Goal: Task Accomplishment & Management: Use online tool/utility

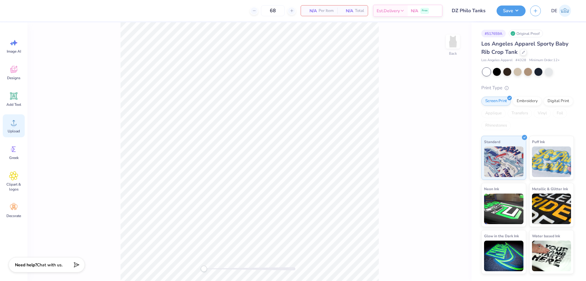
click at [7, 122] on div "Upload" at bounding box center [14, 125] width 22 height 23
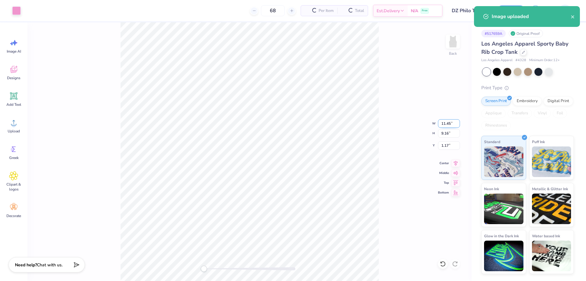
click at [444, 123] on input "11.45" at bounding box center [449, 123] width 22 height 9
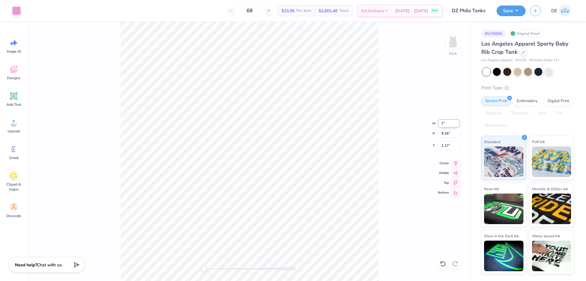
type input "7.00"
type input "5.60"
click at [443, 144] on input "2.95" at bounding box center [449, 145] width 22 height 9
click at [443, 144] on input "2" at bounding box center [449, 145] width 22 height 9
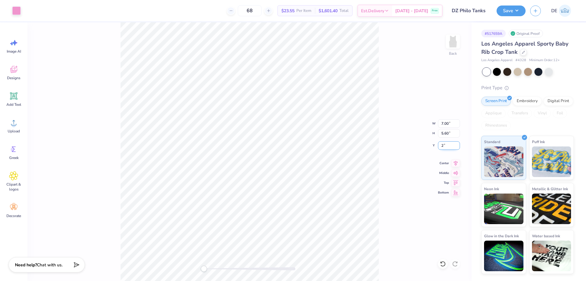
click at [441, 144] on input "2" at bounding box center [449, 145] width 22 height 9
type input "1.5"
click at [457, 42] on img at bounding box center [453, 41] width 24 height 24
click at [12, 124] on icon at bounding box center [13, 122] width 9 height 9
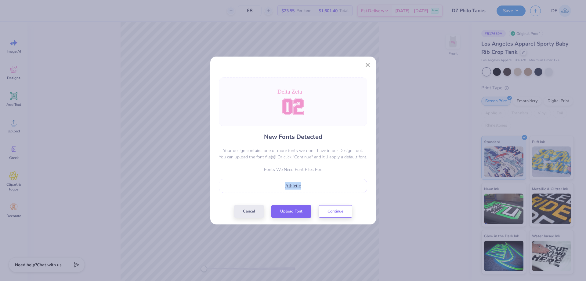
drag, startPoint x: 299, startPoint y: 187, endPoint x: 283, endPoint y: 186, distance: 16.2
click at [283, 186] on div "Athletic" at bounding box center [293, 185] width 142 height 7
copy span "Athletic"
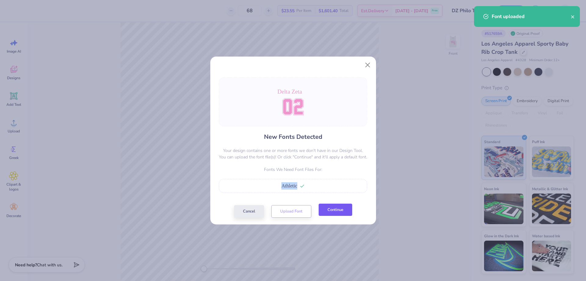
click at [334, 210] on button "Continue" at bounding box center [336, 209] width 34 height 13
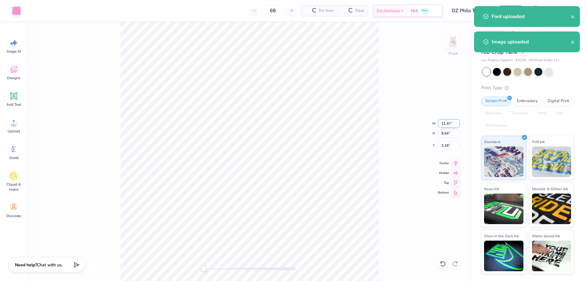
click at [444, 124] on input "11.47" at bounding box center [449, 123] width 22 height 9
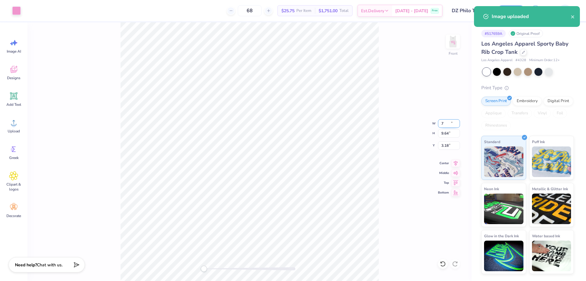
type input "7.00"
type input "5.89"
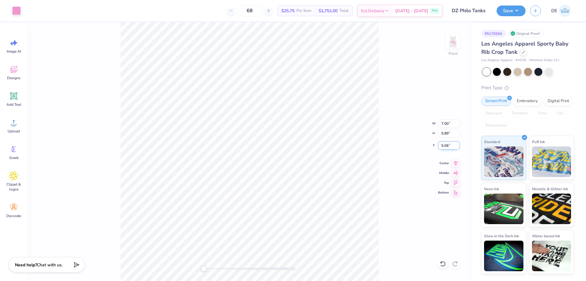
click at [446, 147] on input "5.06" at bounding box center [449, 145] width 22 height 9
click at [444, 146] on input "3.00" at bounding box center [449, 145] width 22 height 9
type input "2.00"
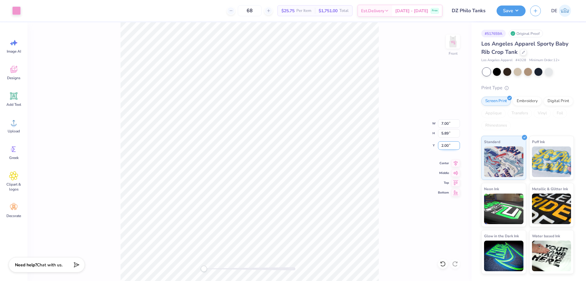
click at [444, 146] on input "2.00" at bounding box center [449, 145] width 22 height 9
click at [384, 138] on div "Front W 7.00 7.00 " H 5.89 5.89 " Y 2.00 2.00 " Center Middle Top Bottom" at bounding box center [249, 151] width 444 height 258
click at [382, 129] on div "Front W 7.00 7.00 " H 5.89 5.89 " Y 2.00 2.00 " Center Middle Top Bottom" at bounding box center [249, 151] width 444 height 258
click at [439, 126] on input "4.80" at bounding box center [449, 123] width 22 height 9
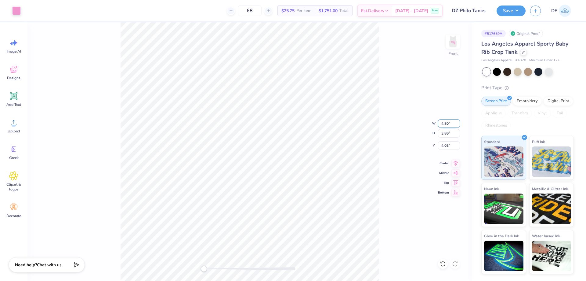
click at [439, 126] on input "4.80" at bounding box center [449, 123] width 22 height 9
type input "8.00"
type input "6.43"
type input "2.74"
click at [443, 124] on input "8.00" at bounding box center [449, 123] width 22 height 9
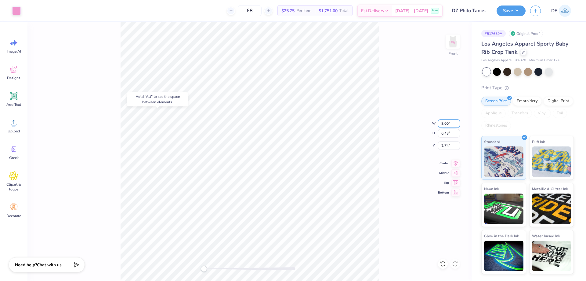
click at [443, 124] on input "8.00" at bounding box center [449, 123] width 22 height 9
type input "7.00"
type input "5.63"
type input "4.31"
click at [441, 123] on input "7.01" at bounding box center [449, 123] width 22 height 9
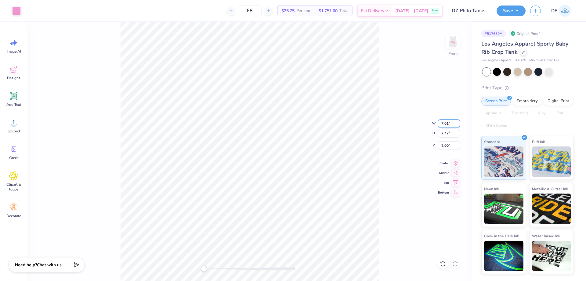
click at [441, 123] on input "7.01" at bounding box center [449, 123] width 22 height 9
type input "7.00"
type input "7.46"
click at [456, 47] on img at bounding box center [453, 41] width 24 height 24
click at [456, 47] on img at bounding box center [453, 41] width 12 height 12
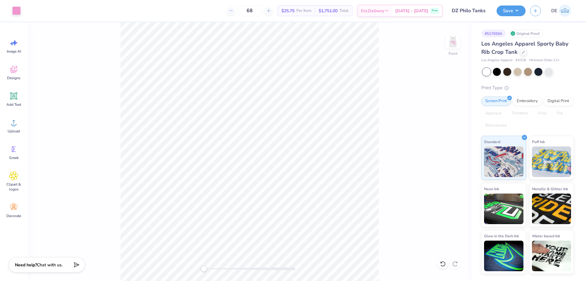
click at [502, 17] on div "Save DE" at bounding box center [541, 10] width 89 height 21
click at [504, 13] on button "Save" at bounding box center [511, 10] width 29 height 11
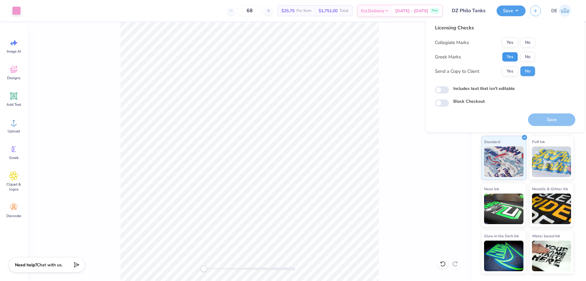
click at [507, 58] on button "Yes" at bounding box center [510, 57] width 16 height 10
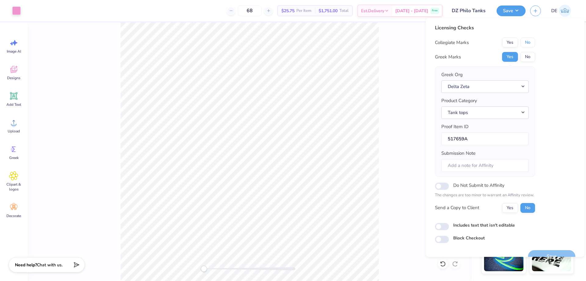
click at [525, 45] on button "No" at bounding box center [527, 43] width 15 height 10
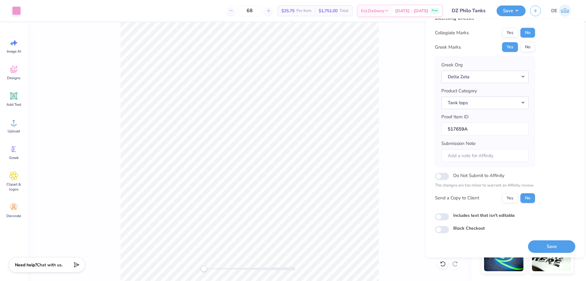
scroll to position [12, 0]
click at [549, 247] on button "Save" at bounding box center [551, 245] width 47 height 13
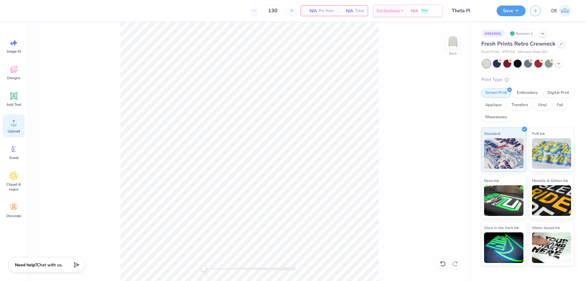
click at [7, 129] on div "Upload" at bounding box center [14, 125] width 22 height 23
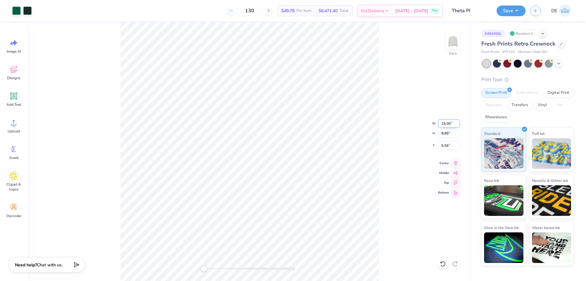
click at [441, 124] on input "15.00" at bounding box center [449, 123] width 22 height 9
type input "12.50"
type input "7.41"
click at [446, 144] on input "6.30" at bounding box center [449, 145] width 22 height 9
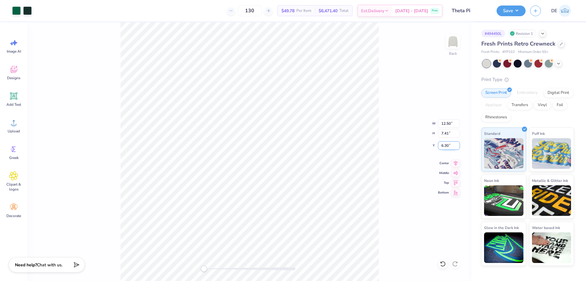
click at [446, 144] on input "6.30" at bounding box center [449, 145] width 22 height 9
type input "1.5"
click at [505, 10] on button "Save" at bounding box center [511, 10] width 29 height 11
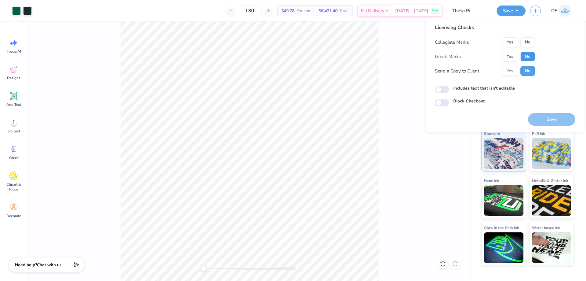
click at [527, 58] on button "No" at bounding box center [527, 57] width 15 height 10
click at [528, 40] on button "No" at bounding box center [527, 42] width 15 height 10
click at [546, 113] on button "Save" at bounding box center [551, 119] width 47 height 13
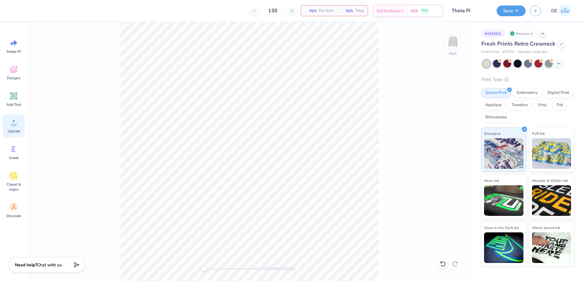
click at [14, 124] on circle at bounding box center [14, 125] width 4 height 4
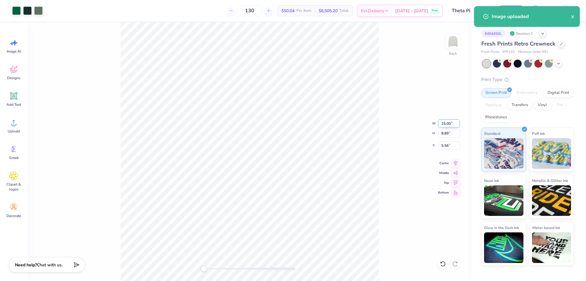
click at [451, 126] on input "15.00" at bounding box center [449, 123] width 22 height 9
click at [451, 125] on input "15.00" at bounding box center [449, 123] width 22 height 9
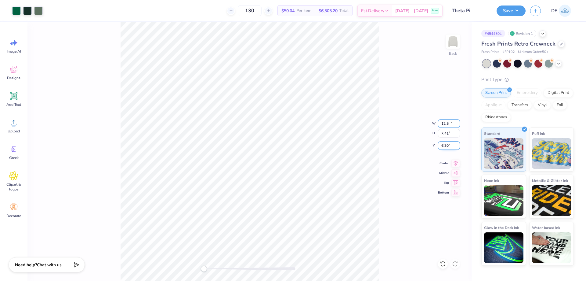
type input "12.50"
type input "7.41"
click at [443, 147] on input "6.30" at bounding box center [449, 145] width 22 height 9
type input "1.5"
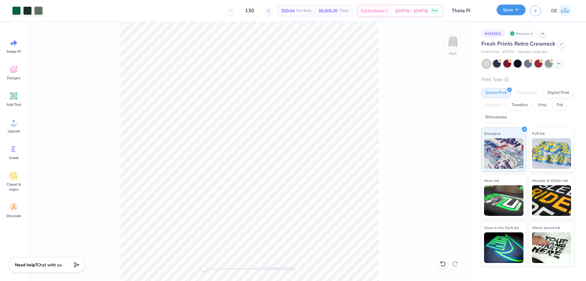
click at [504, 9] on button "Save" at bounding box center [511, 10] width 29 height 11
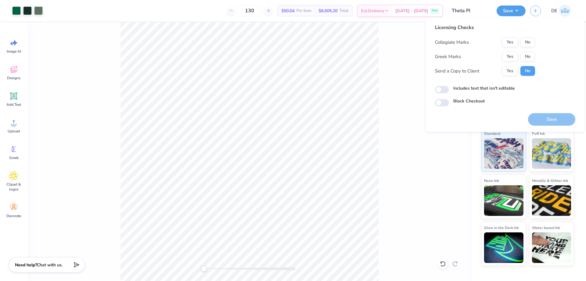
click at [520, 55] on div "Yes No" at bounding box center [518, 57] width 33 height 10
click at [525, 55] on button "No" at bounding box center [527, 57] width 15 height 10
click at [525, 44] on button "No" at bounding box center [527, 42] width 15 height 10
click at [537, 115] on button "Save" at bounding box center [551, 119] width 47 height 13
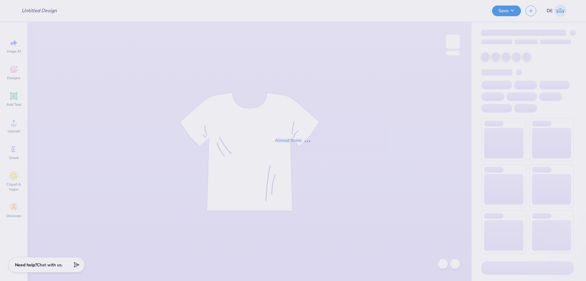
type input "SDT polka dot crew"
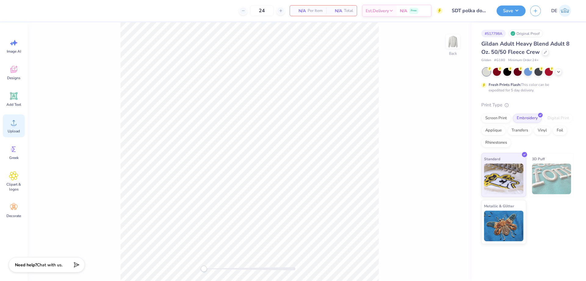
click at [9, 124] on icon at bounding box center [13, 122] width 9 height 9
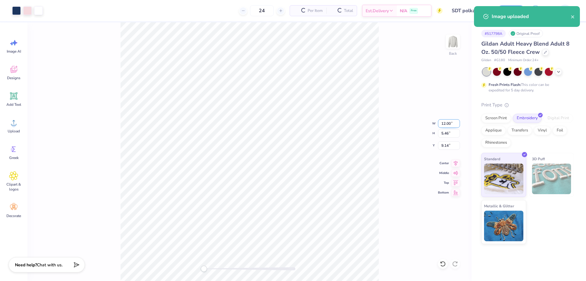
click at [440, 124] on input "12.00" at bounding box center [449, 123] width 22 height 9
type input "11.00"
type input "5.01"
click at [444, 145] on input "9.37" at bounding box center [449, 145] width 22 height 9
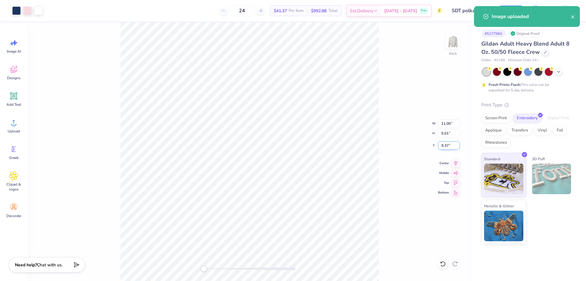
click at [444, 145] on input "9.37" at bounding box center [449, 145] width 22 height 9
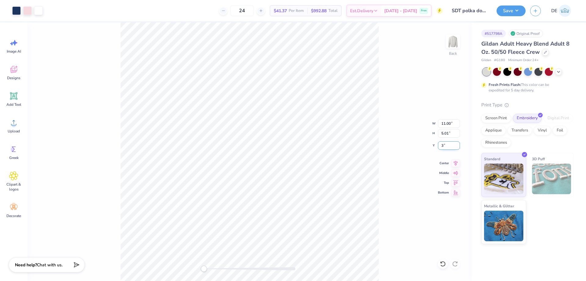
type input "3"
click at [444, 124] on input "11.00" at bounding box center [449, 123] width 22 height 9
type input "10.00"
type input "4.55"
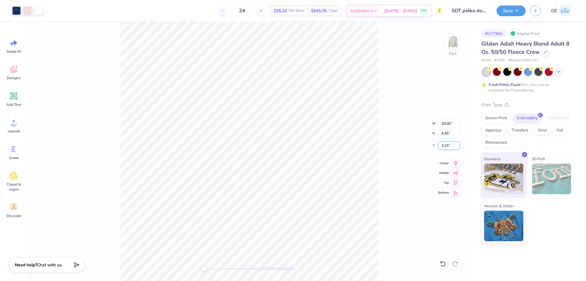
click at [447, 148] on input "3.23" at bounding box center [449, 145] width 22 height 9
type input "3"
click at [507, 9] on button "Save" at bounding box center [511, 10] width 29 height 11
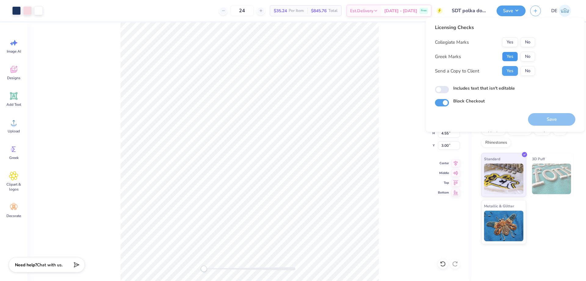
click at [510, 53] on button "Yes" at bounding box center [510, 57] width 16 height 10
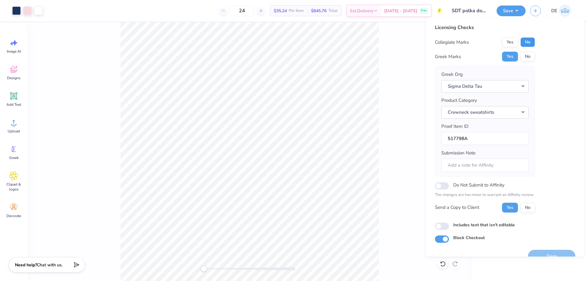
click at [528, 43] on button "No" at bounding box center [527, 42] width 15 height 10
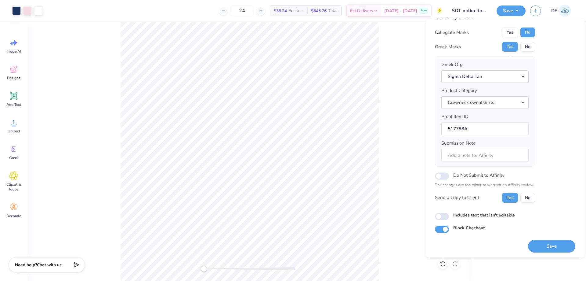
scroll to position [12, 0]
click at [539, 246] on button "Save" at bounding box center [551, 245] width 47 height 13
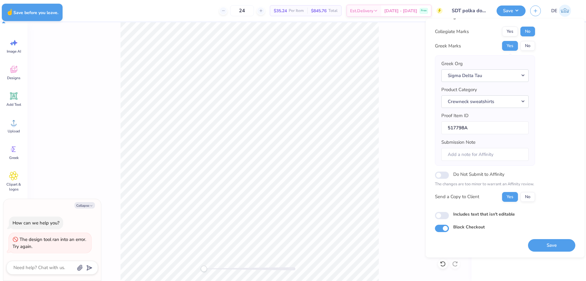
type textarea "x"
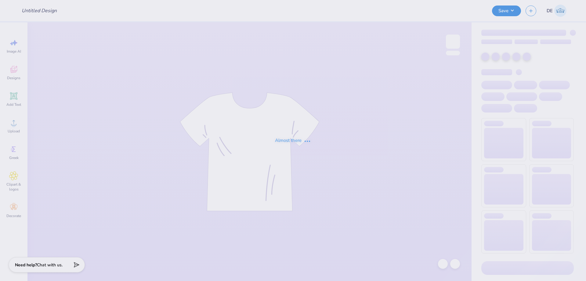
type input "SDT polka dot crew"
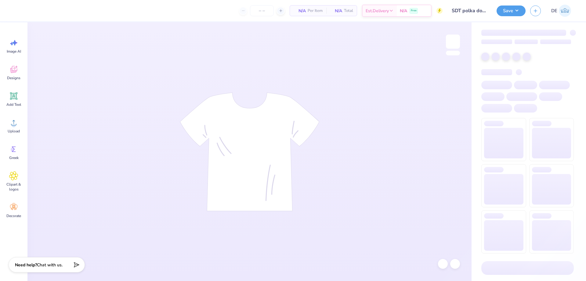
type input "24"
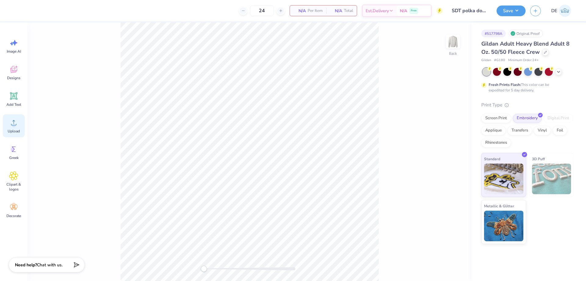
click at [16, 123] on icon at bounding box center [13, 122] width 9 height 9
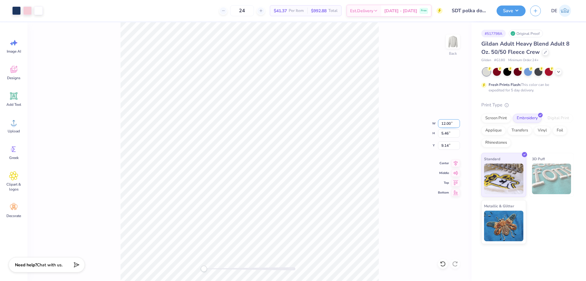
click at [444, 125] on input "12.00" at bounding box center [449, 123] width 22 height 9
type input "10.00"
type input "4.55"
click at [445, 144] on input "9.60" at bounding box center [449, 145] width 22 height 9
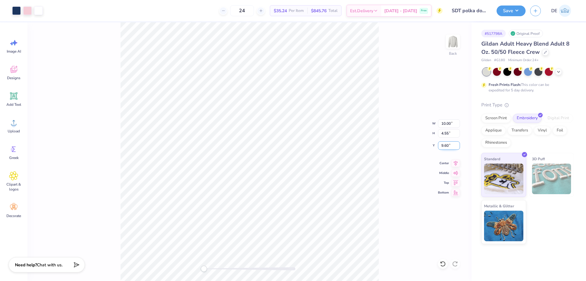
click at [445, 144] on input "9.60" at bounding box center [449, 145] width 22 height 9
type input "3"
click at [512, 8] on button "Save" at bounding box center [511, 10] width 29 height 11
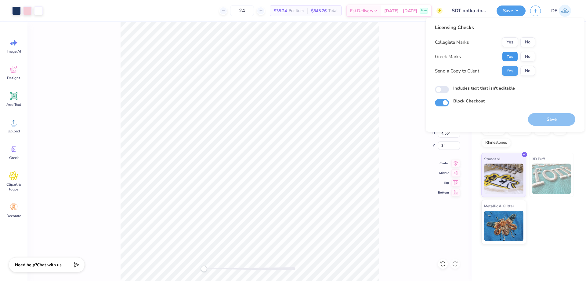
click at [514, 60] on button "Yes" at bounding box center [510, 57] width 16 height 10
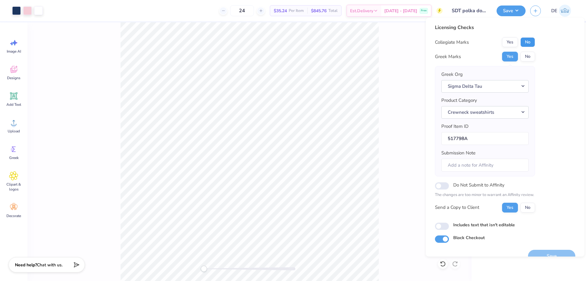
click at [532, 39] on button "No" at bounding box center [527, 42] width 15 height 10
click at [530, 42] on button "No" at bounding box center [527, 42] width 15 height 10
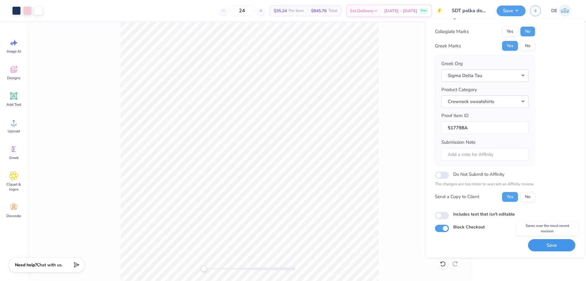
click at [539, 241] on button "Save" at bounding box center [551, 245] width 47 height 13
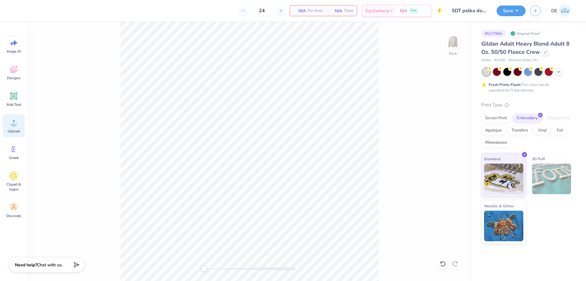
click at [11, 129] on span "Upload" at bounding box center [14, 131] width 12 height 5
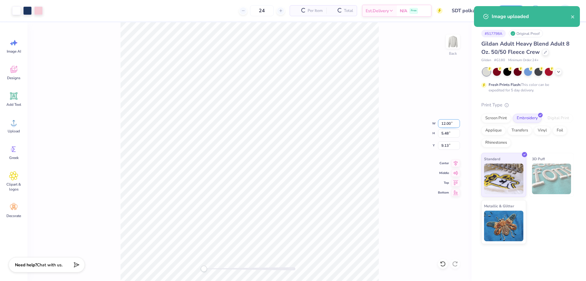
click at [449, 125] on input "12.00" at bounding box center [449, 123] width 22 height 9
click at [445, 147] on input "9.13" at bounding box center [449, 145] width 22 height 9
type input "10.00"
type input "4.57"
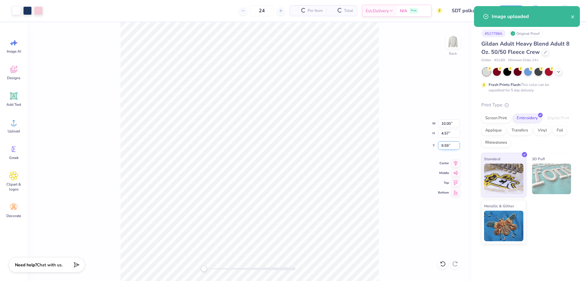
click at [445, 147] on input "9.59" at bounding box center [449, 145] width 22 height 9
type input "3"
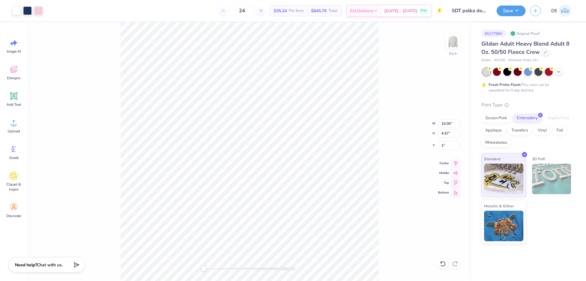
click at [393, 120] on div "Back W 10.00 10.00 " H 4.57 4.57 " Y 3 3 " Center Middle Top Bottom" at bounding box center [249, 151] width 444 height 258
click at [502, 13] on button "Save" at bounding box center [511, 10] width 29 height 11
click at [504, 9] on button "Save" at bounding box center [511, 10] width 29 height 11
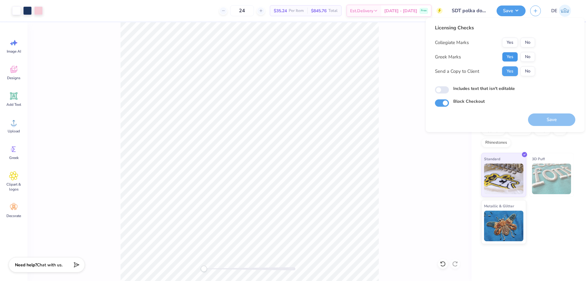
click at [511, 55] on button "Yes" at bounding box center [510, 57] width 16 height 10
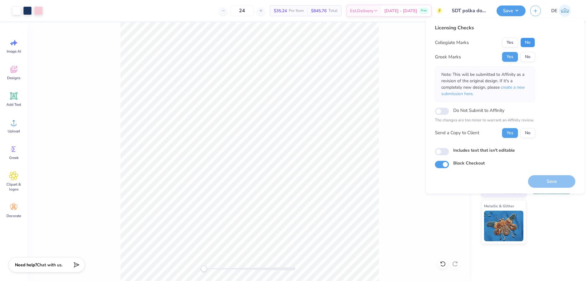
click at [524, 43] on button "No" at bounding box center [527, 43] width 15 height 10
click at [543, 179] on button "Save" at bounding box center [551, 181] width 47 height 13
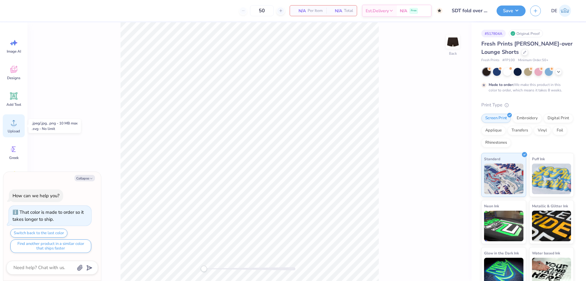
click at [14, 121] on icon at bounding box center [13, 122] width 5 height 5
click at [17, 122] on icon at bounding box center [13, 122] width 9 height 9
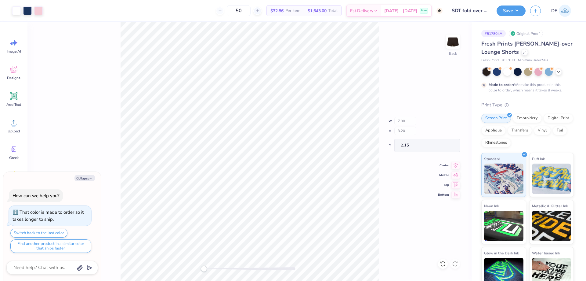
click at [387, 199] on div "Back W 7.00 H 3.20 Y 2.15 Center Middle Top Bottom" at bounding box center [249, 151] width 444 height 258
type textarea "x"
click at [445, 126] on input "7.00" at bounding box center [449, 123] width 22 height 9
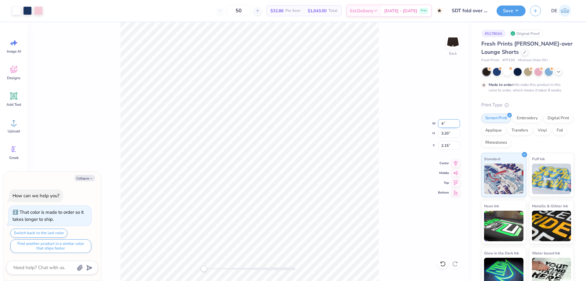
type input "4"
type textarea "x"
type input "4.00"
type input "1.83"
type input "2.84"
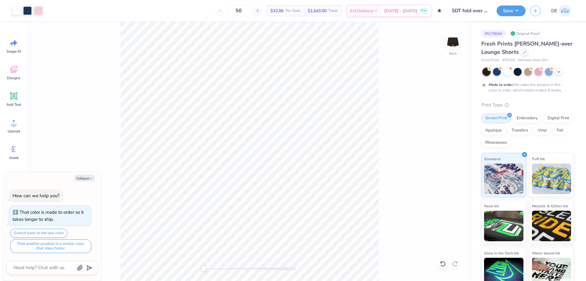
type textarea "x"
click at [446, 125] on input "4.00" at bounding box center [449, 123] width 22 height 9
type input "3.5"
type textarea "x"
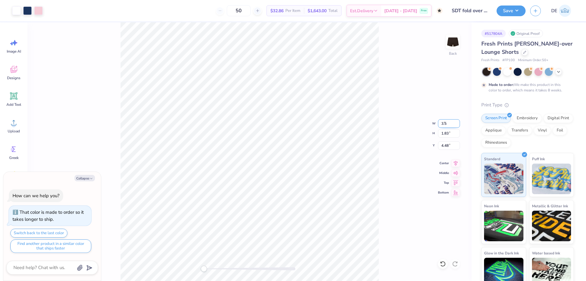
type input "3.50"
type input "1.60"
type input "4.60"
click at [100, 266] on body "Art colors 50 $32.86 Per Item $1,643.00 Total Est. Delivery Nov 4 - 7 Free Desi…" at bounding box center [293, 140] width 586 height 281
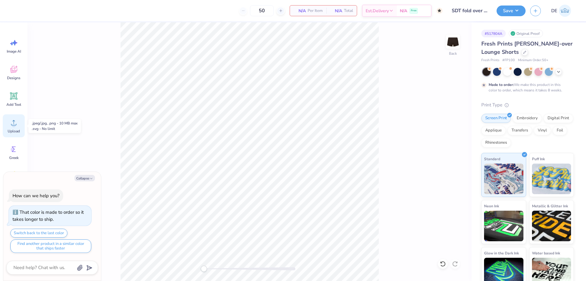
click at [14, 126] on circle at bounding box center [14, 125] width 4 height 4
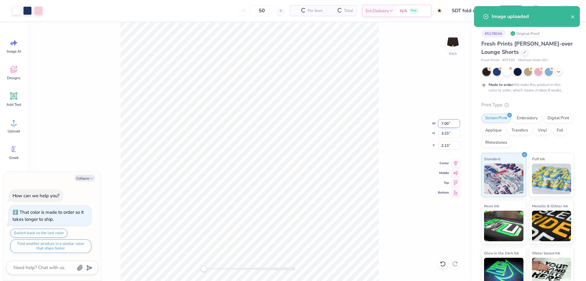
click at [445, 124] on input "7.00" at bounding box center [449, 123] width 22 height 9
type textarea "x"
type input "3.5"
type textarea "x"
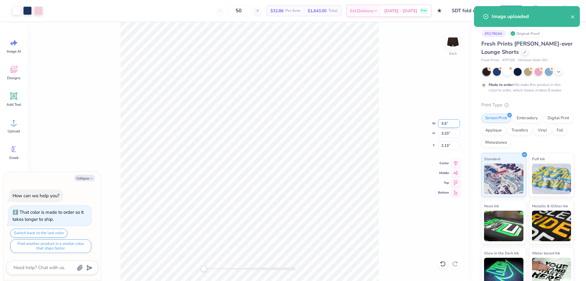
type input "3.50"
type input "1.62"
type input "2.94"
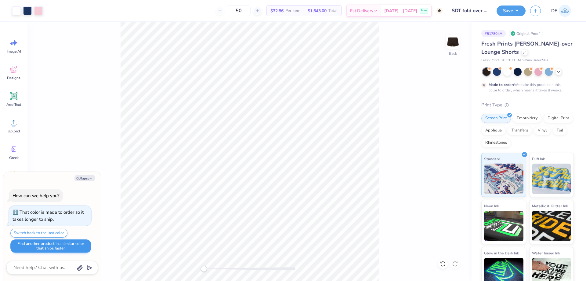
click at [89, 242] on body "Art colors 50 $32.86 Per Item $1,643.00 Total Est. Delivery Nov 4 - 7 Free Desi…" at bounding box center [293, 140] width 586 height 281
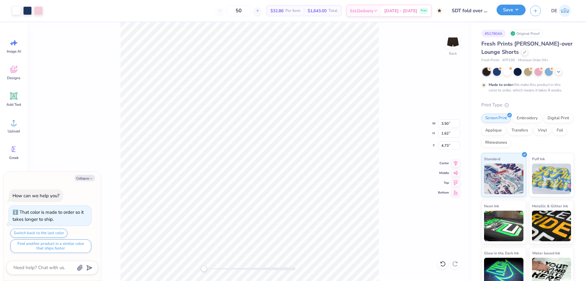
click at [507, 15] on div "Save" at bounding box center [511, 10] width 29 height 11
click at [508, 14] on button "Save" at bounding box center [511, 10] width 29 height 11
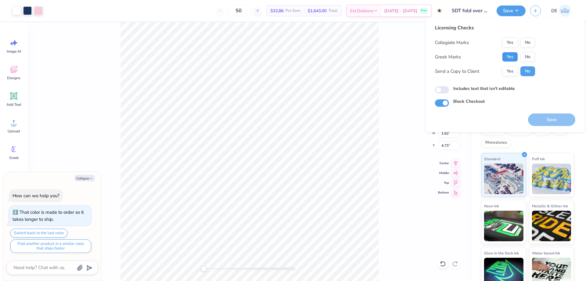
click at [510, 57] on button "Yes" at bounding box center [510, 57] width 16 height 10
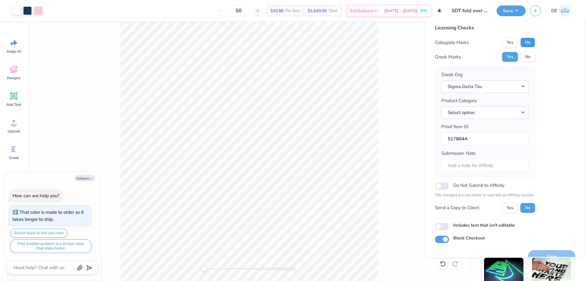
click at [527, 44] on button "No" at bounding box center [527, 43] width 15 height 10
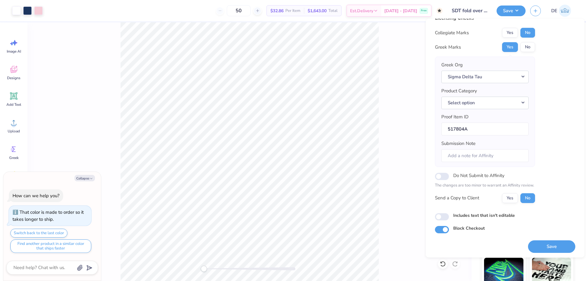
scroll to position [12, 0]
click at [548, 239] on button "Save" at bounding box center [551, 245] width 47 height 13
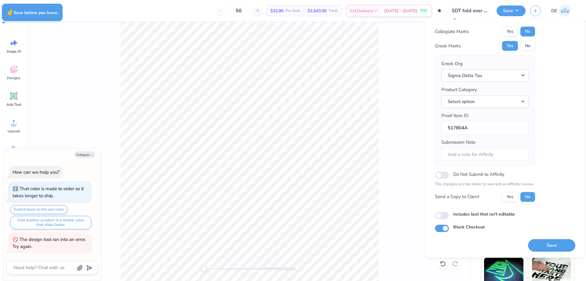
type textarea "x"
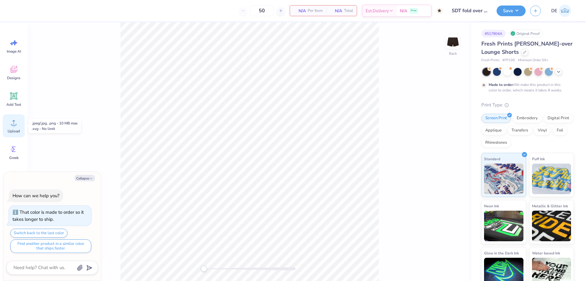
click at [12, 125] on icon at bounding box center [13, 122] width 5 height 5
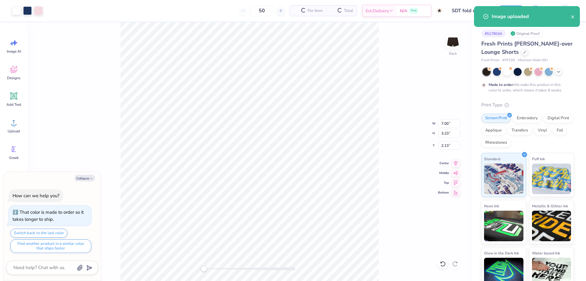
type textarea "x"
click at [443, 123] on input "7.00" at bounding box center [449, 123] width 22 height 9
type input "3.5"
type textarea "x"
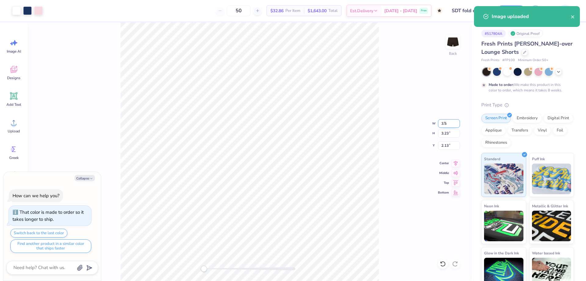
type input "3.50"
type input "1.62"
type input "2.94"
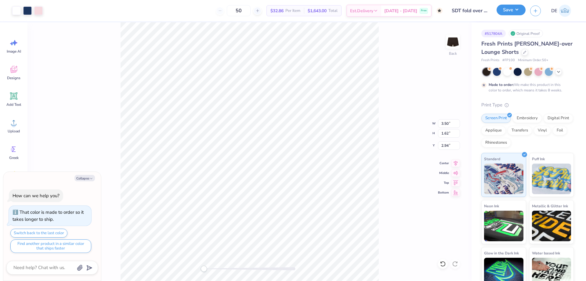
click at [504, 8] on button "Save" at bounding box center [511, 10] width 29 height 11
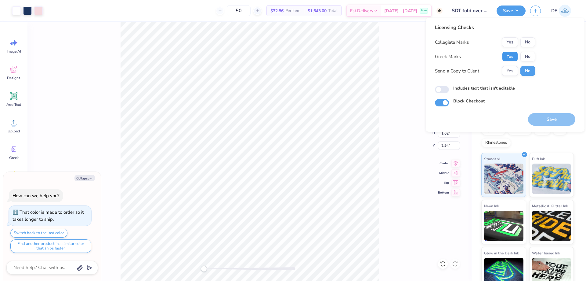
click at [508, 53] on button "Yes" at bounding box center [510, 57] width 16 height 10
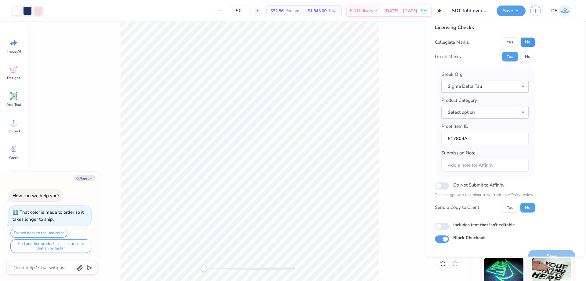
click at [524, 43] on button "No" at bounding box center [527, 42] width 15 height 10
click at [475, 108] on button "Select option" at bounding box center [484, 112] width 87 height 13
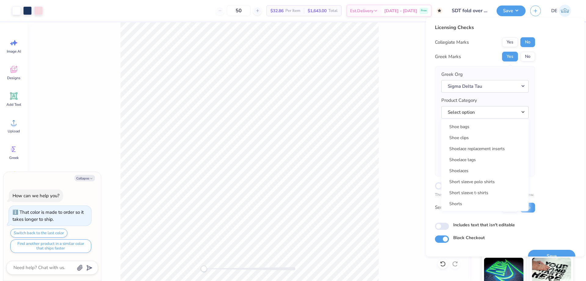
scroll to position [8821, 0]
click at [474, 174] on link "Shorts" at bounding box center [485, 173] width 82 height 10
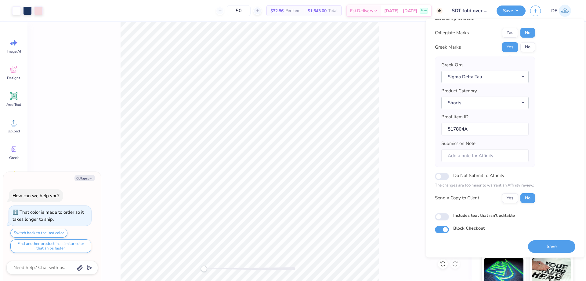
scroll to position [12, 0]
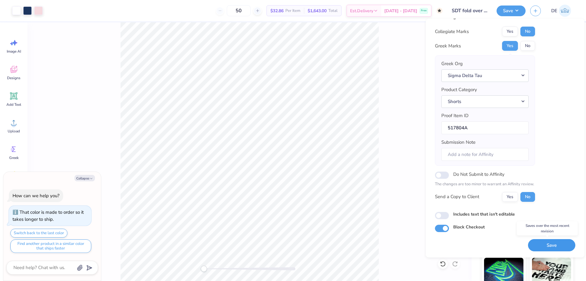
click at [550, 245] on button "Save" at bounding box center [551, 245] width 47 height 13
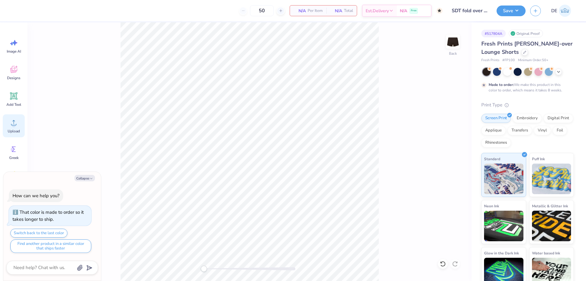
click at [10, 121] on icon at bounding box center [13, 122] width 9 height 9
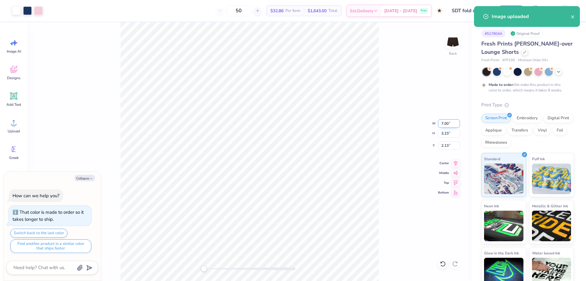
click at [441, 123] on input "7.00" at bounding box center [449, 123] width 22 height 9
type textarea "x"
click at [443, 126] on input "7.00" at bounding box center [449, 123] width 22 height 9
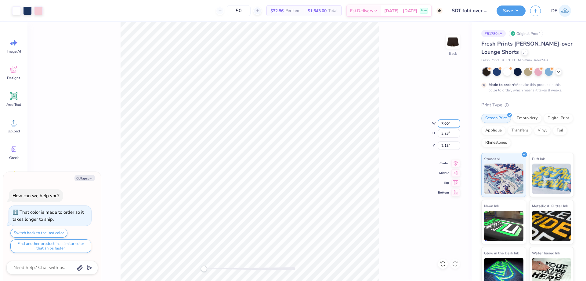
click at [443, 126] on input "7.00" at bounding box center [449, 123] width 22 height 9
type input "3.5"
type textarea "x"
type input "3.50"
type input "1.62"
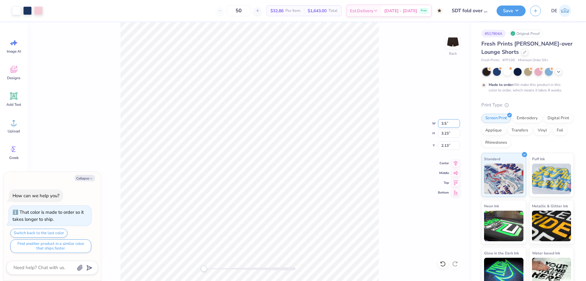
type input "2.94"
click at [514, 9] on button "Save" at bounding box center [511, 10] width 29 height 11
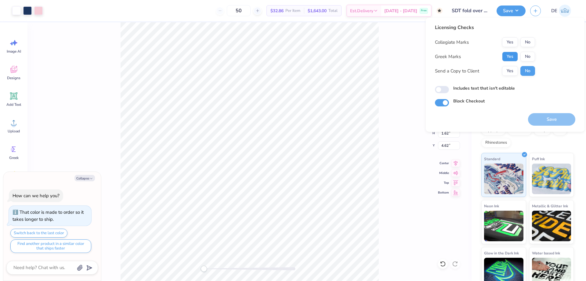
click at [508, 58] on button "Yes" at bounding box center [510, 57] width 16 height 10
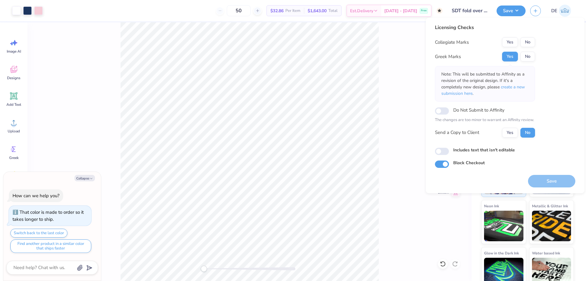
click at [531, 40] on button "No" at bounding box center [527, 42] width 15 height 10
drag, startPoint x: 541, startPoint y: 176, endPoint x: 534, endPoint y: 180, distance: 9.3
click at [540, 179] on div "Save" at bounding box center [551, 177] width 47 height 19
drag, startPoint x: 538, startPoint y: 176, endPoint x: 459, endPoint y: 168, distance: 79.5
click at [538, 176] on button "Save" at bounding box center [551, 181] width 47 height 13
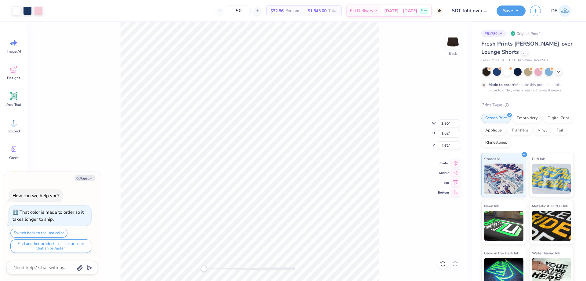
type textarea "x"
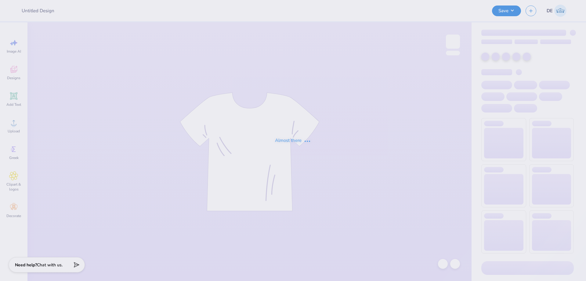
type input "UA Sigma Chi Cage Merch"
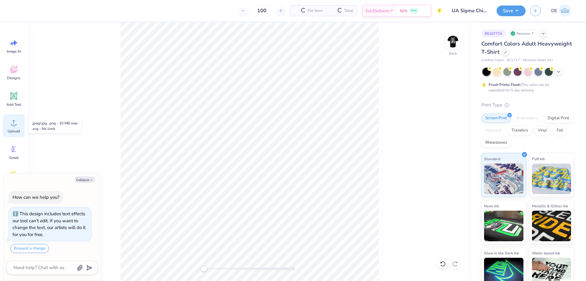
click at [19, 129] on span "Upload" at bounding box center [14, 131] width 12 height 5
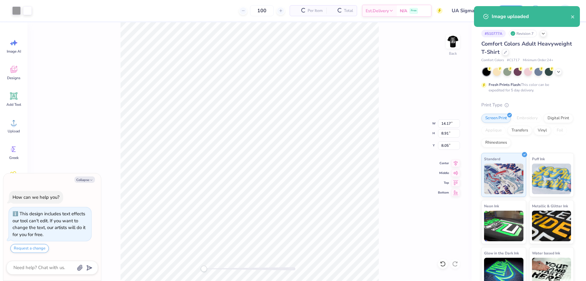
type textarea "x"
click at [447, 126] on input "14.17" at bounding box center [449, 123] width 22 height 9
type input "3.5"
type textarea "x"
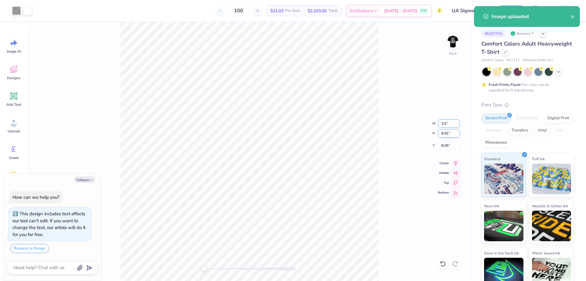
type input "3.50"
type input "2.20"
type input "11.40"
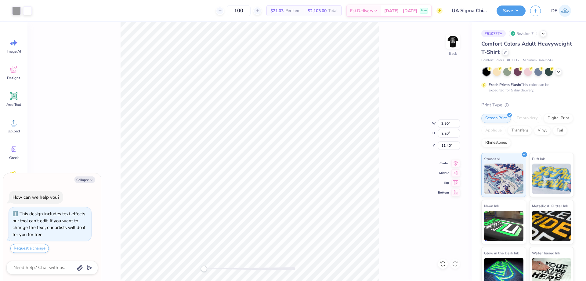
click at [384, 142] on div "Back W 3.50 3.50 " H 2.20 2.20 " Y 11.40 11.40 " Center Middle Top Bottom" at bounding box center [249, 151] width 444 height 258
click at [451, 45] on img at bounding box center [453, 41] width 24 height 24
click at [454, 43] on img at bounding box center [453, 41] width 24 height 24
type textarea "x"
type input "12.07"
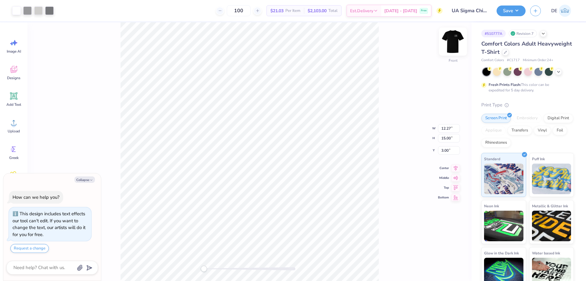
type input "14.76"
type input "0.65"
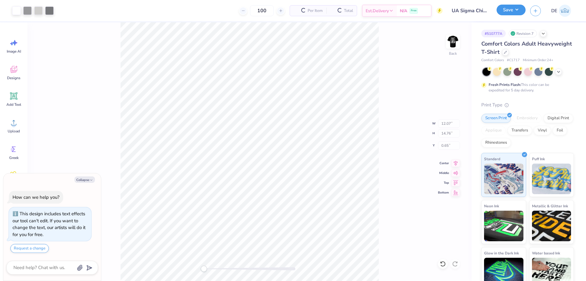
click at [502, 15] on button "Save" at bounding box center [511, 10] width 29 height 11
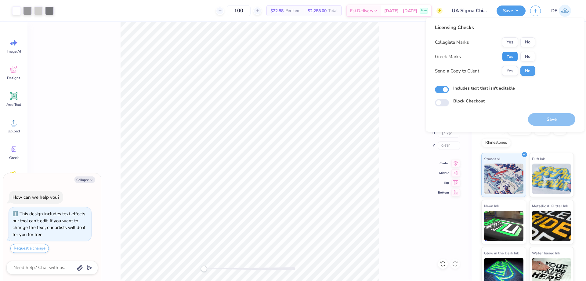
click at [505, 53] on button "Yes" at bounding box center [510, 57] width 16 height 10
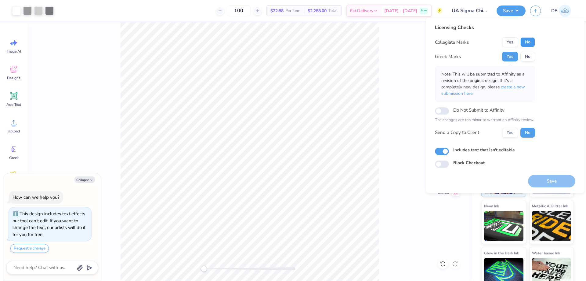
click at [527, 40] on button "No" at bounding box center [527, 42] width 15 height 10
click at [547, 175] on button "Save" at bounding box center [551, 181] width 47 height 13
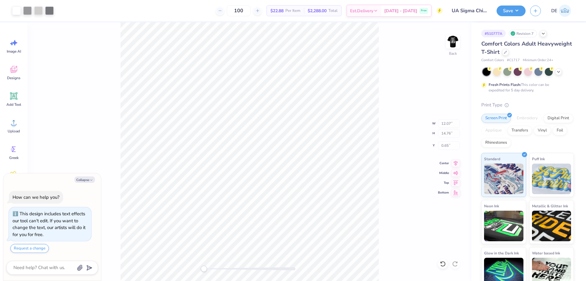
type textarea "x"
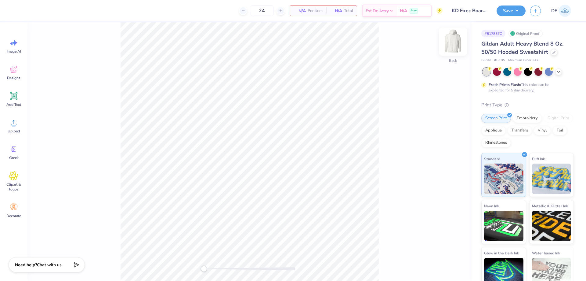
click at [457, 41] on img at bounding box center [453, 41] width 24 height 24
click at [15, 123] on circle at bounding box center [14, 125] width 4 height 4
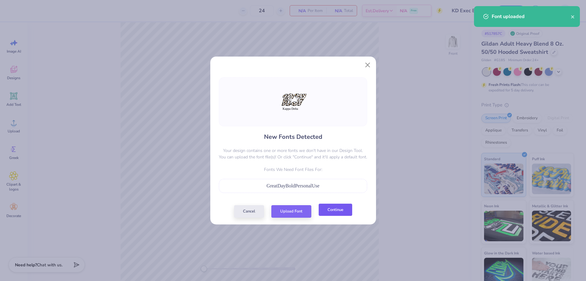
click at [336, 206] on button "Continue" at bounding box center [336, 209] width 34 height 13
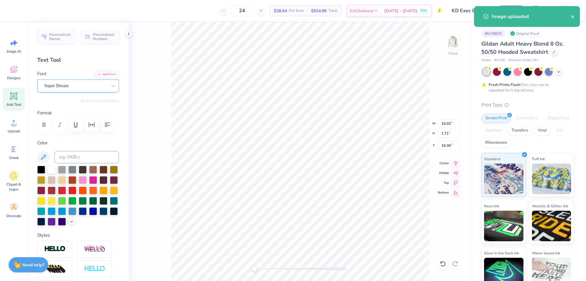
click at [64, 85] on div "Super Dream" at bounding box center [76, 85] width 64 height 9
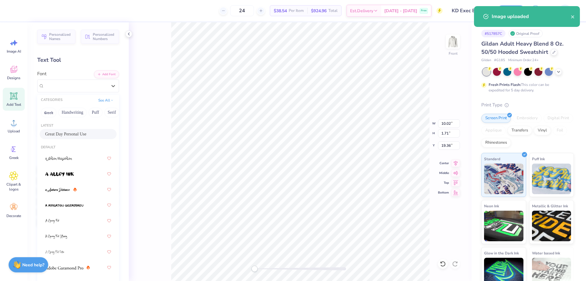
click at [74, 133] on span "Great Day Personal Use" at bounding box center [65, 134] width 41 height 6
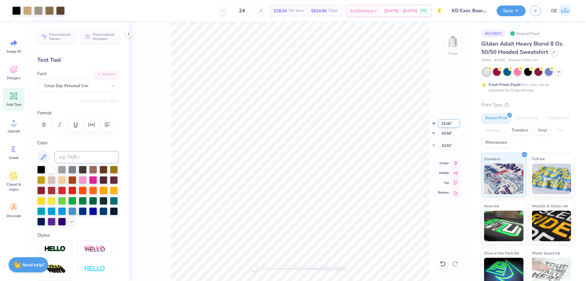
click at [442, 123] on input "15.00" at bounding box center [449, 123] width 22 height 9
type input "12.50"
type input "8.83"
click at [443, 145] on input "11.80" at bounding box center [449, 145] width 22 height 9
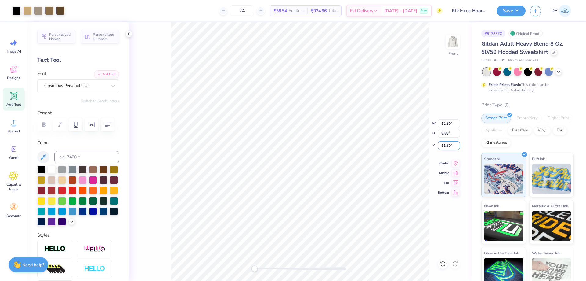
click at [443, 145] on input "11.80" at bounding box center [449, 145] width 22 height 9
type input "6.00"
click at [86, 86] on div "Great Day Personal Use" at bounding box center [76, 85] width 64 height 9
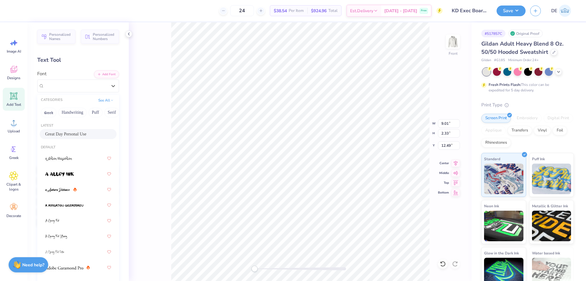
click at [72, 136] on span "Great Day Personal Use" at bounding box center [65, 134] width 41 height 6
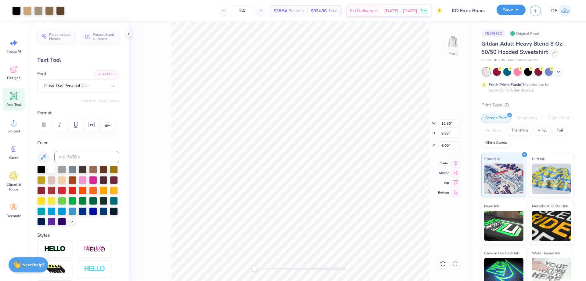
click at [518, 10] on button "Save" at bounding box center [511, 10] width 29 height 11
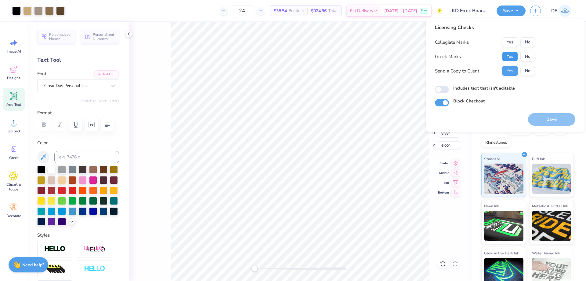
click at [508, 58] on button "Yes" at bounding box center [510, 57] width 16 height 10
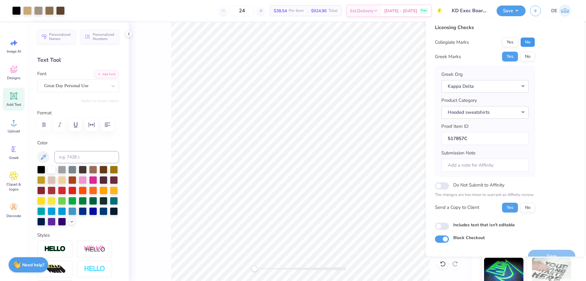
click at [534, 42] on button "No" at bounding box center [527, 42] width 15 height 10
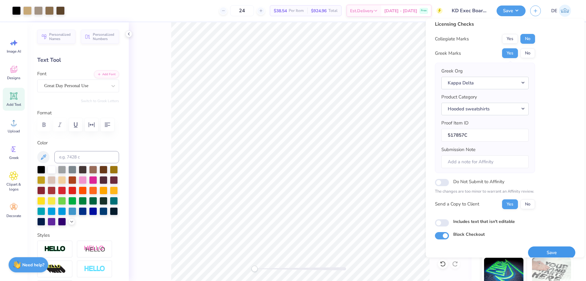
scroll to position [12, 0]
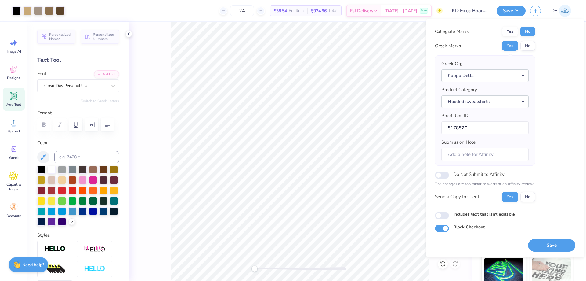
click at [543, 247] on button "Save" at bounding box center [551, 245] width 47 height 13
